Goal: Task Accomplishment & Management: Manage account settings

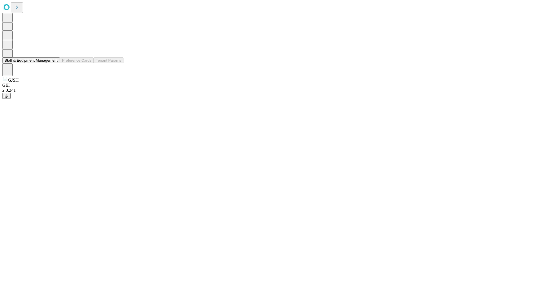
click at [54, 63] on button "Staff & Equipment Management" at bounding box center [31, 60] width 58 height 6
